Goal: Task Accomplishment & Management: Complete application form

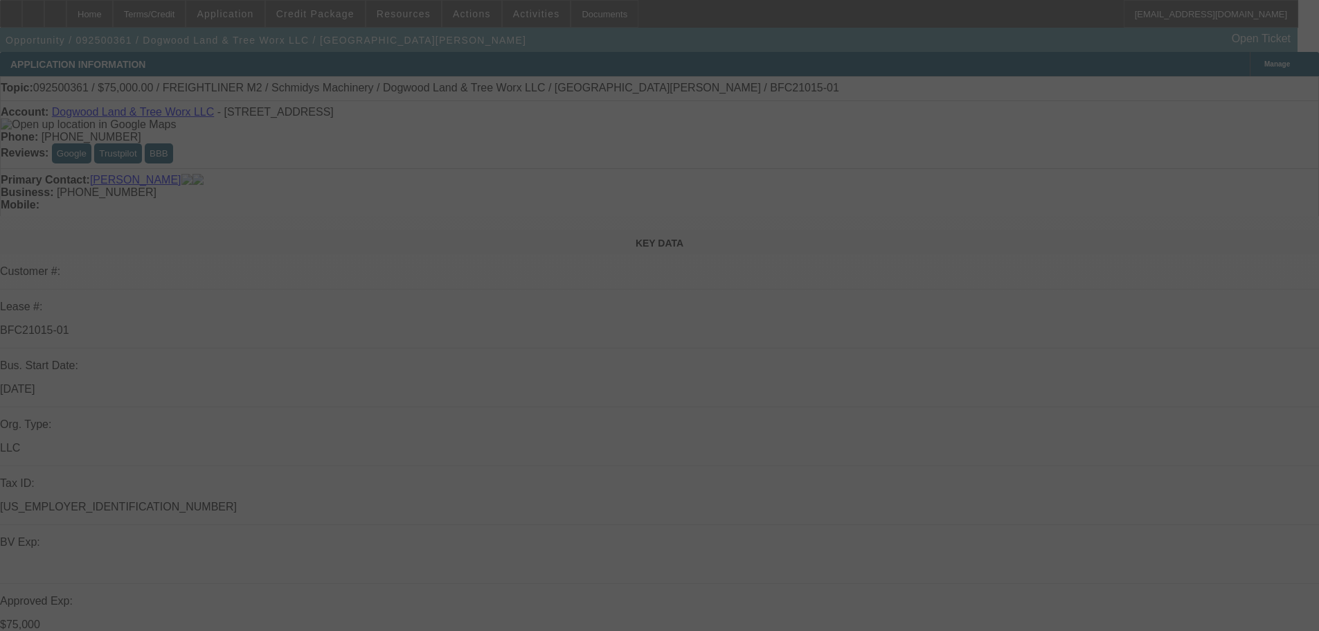
select select "0"
select select "3"
select select "0"
select select "6"
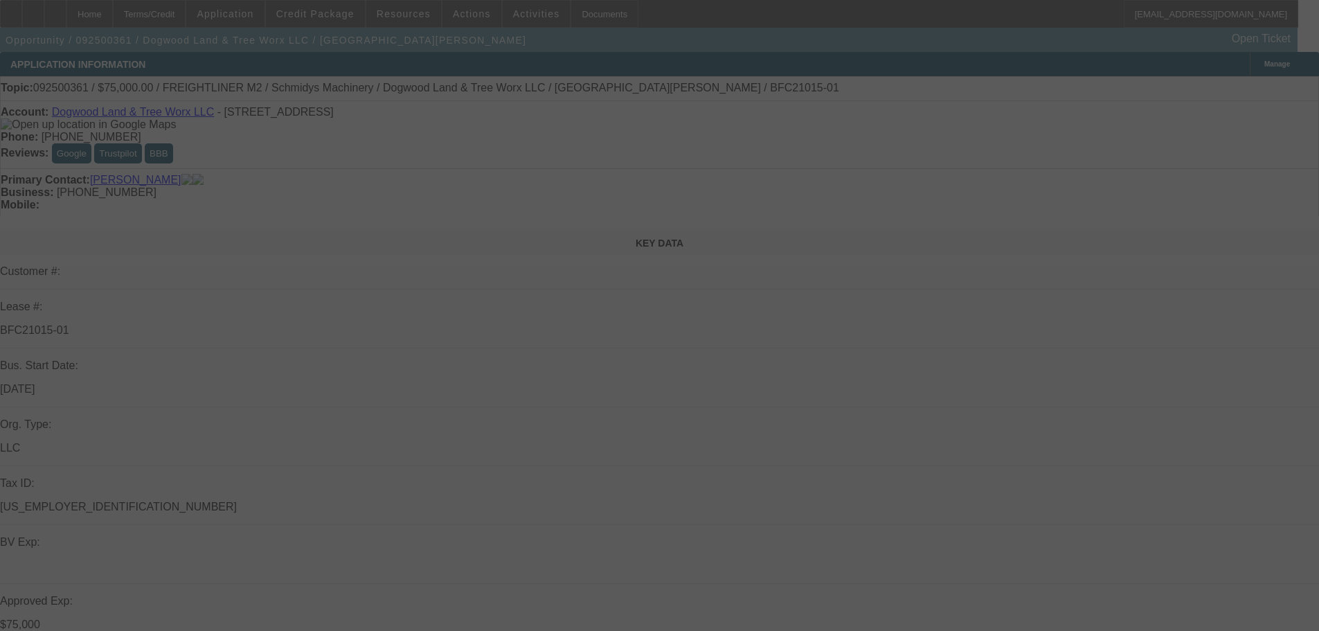
select select "0"
select select "3"
select select "0"
select select "6"
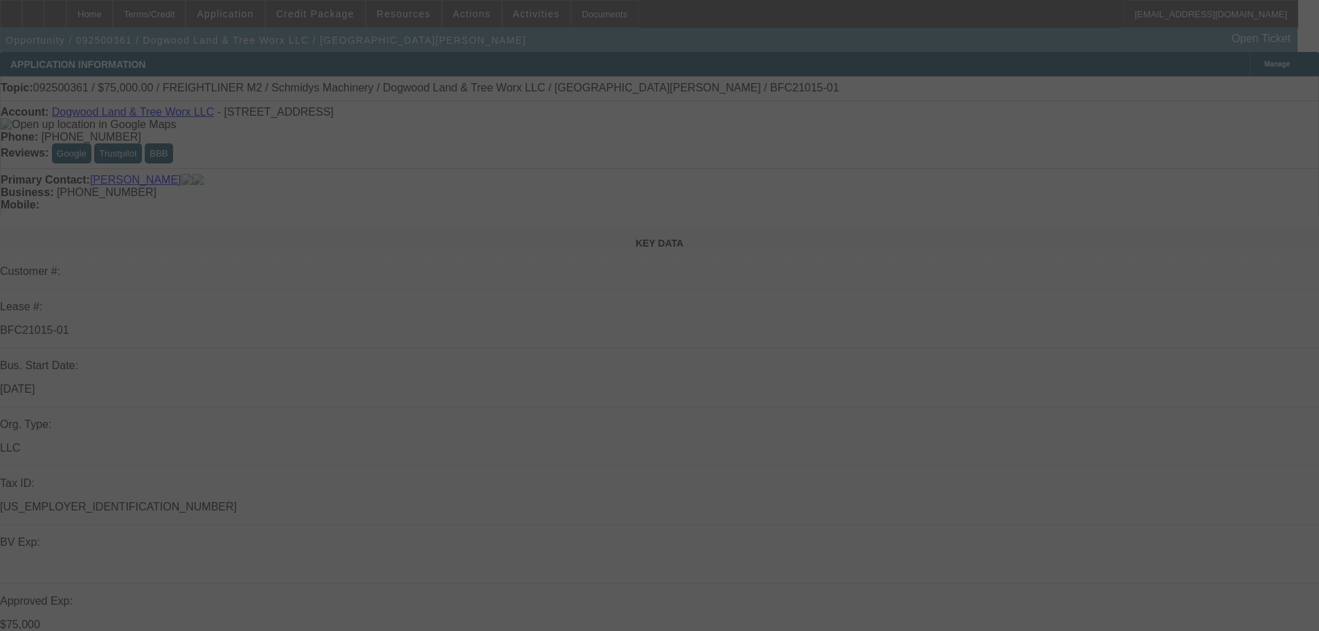
select select "0"
select select "3"
select select "0"
select select "6"
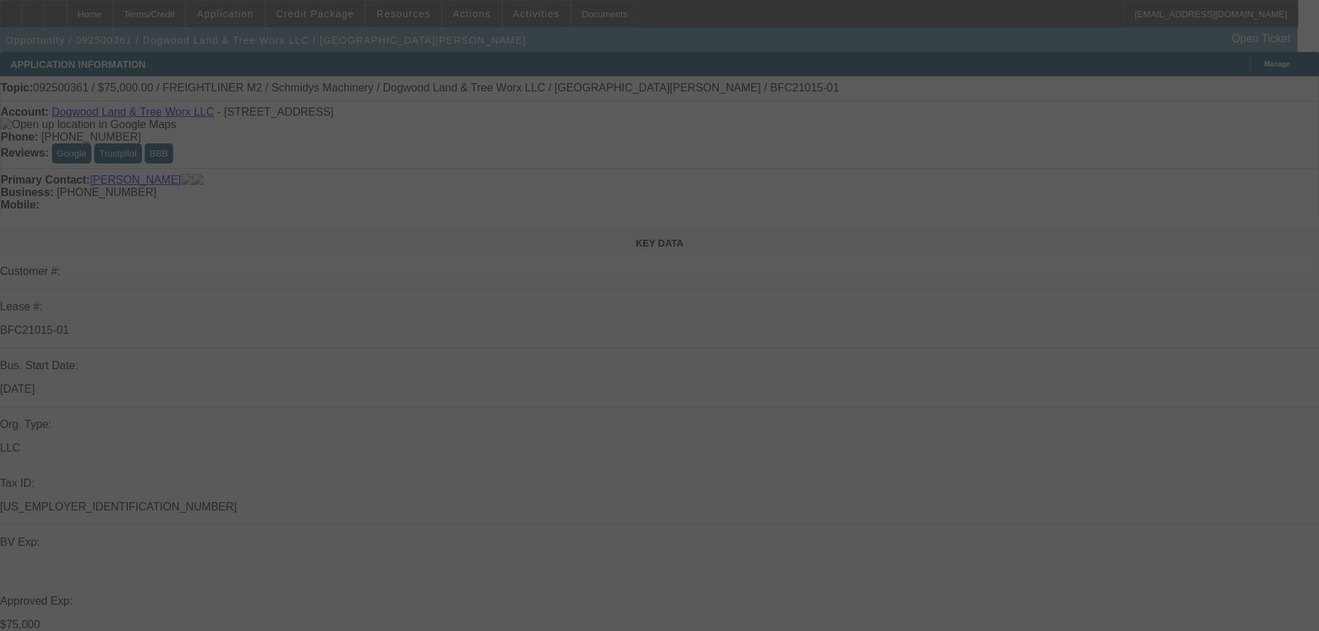
select select "0"
select select "3"
select select "0"
select select "6"
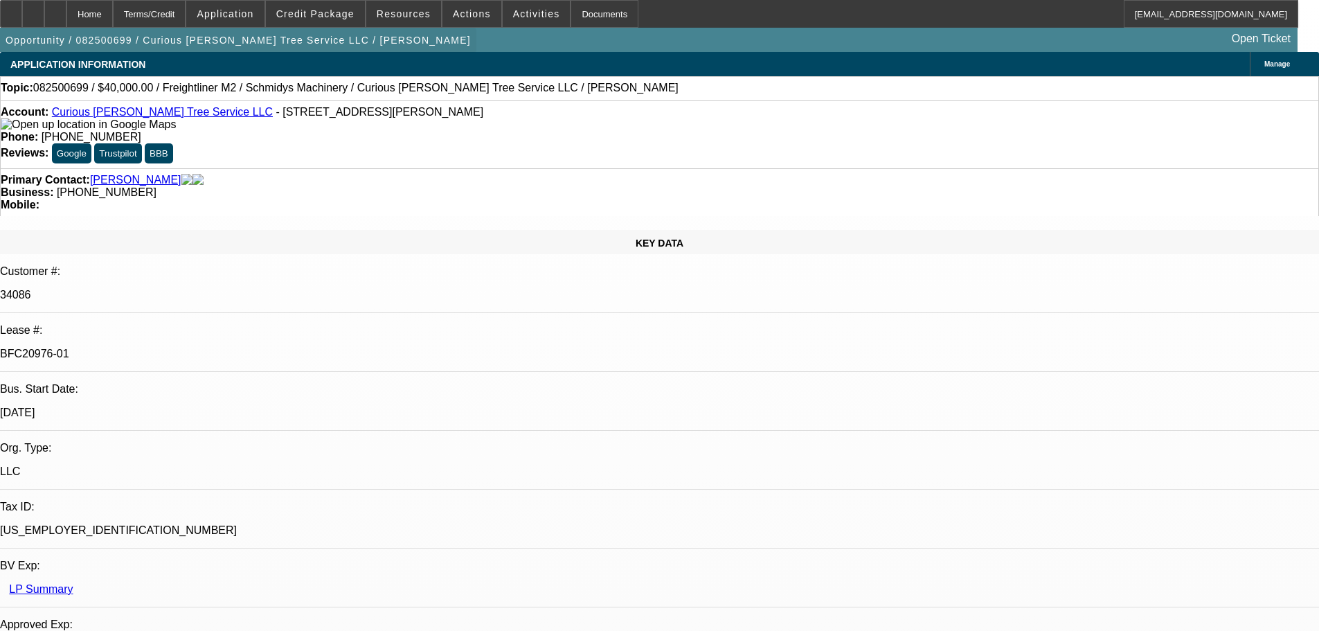
select select "0"
select select "3"
select select "0"
select select "6"
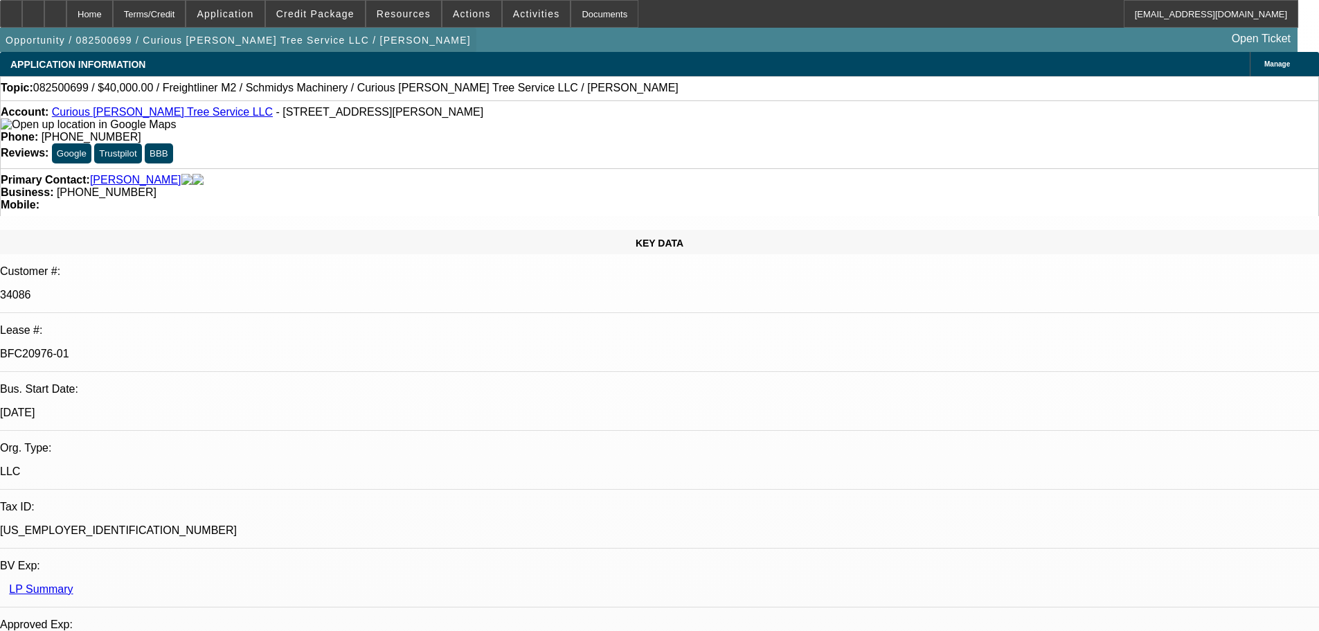
select select "0"
select select "2"
select select "0"
select select "6"
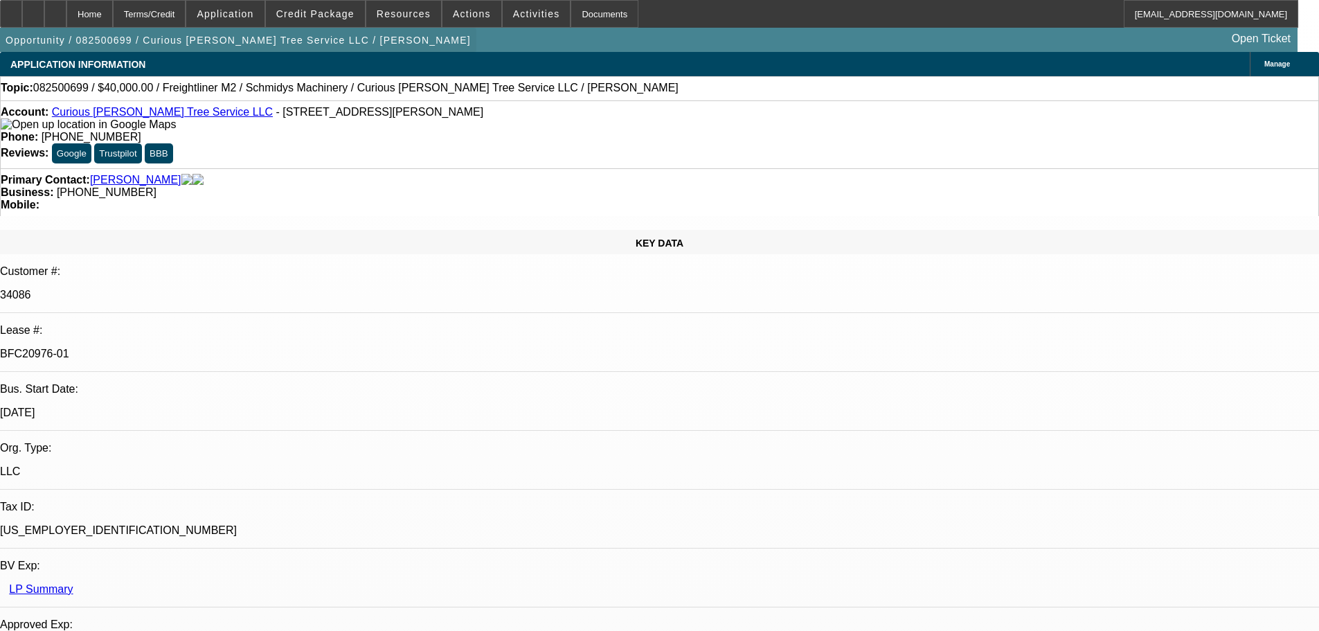
select select "0"
select select "2"
select select "0"
select select "6"
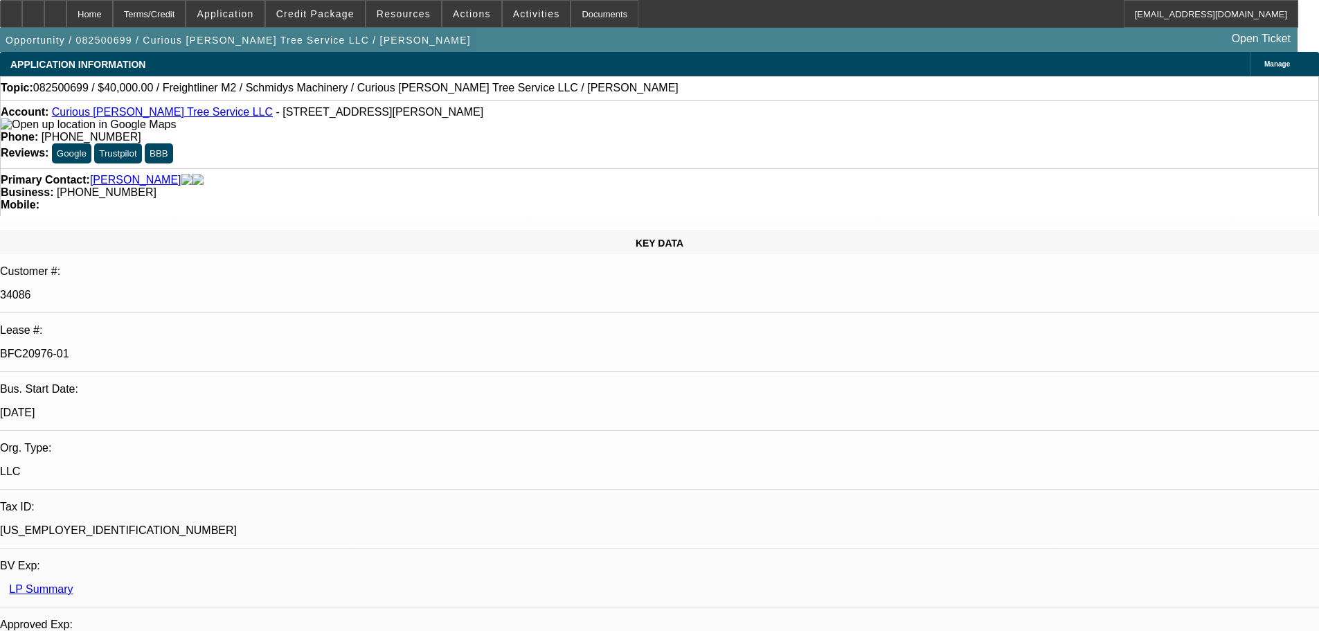
select select "0"
select select "6"
click at [11, 9] on icon at bounding box center [11, 9] width 0 height 0
